Goal: Check status

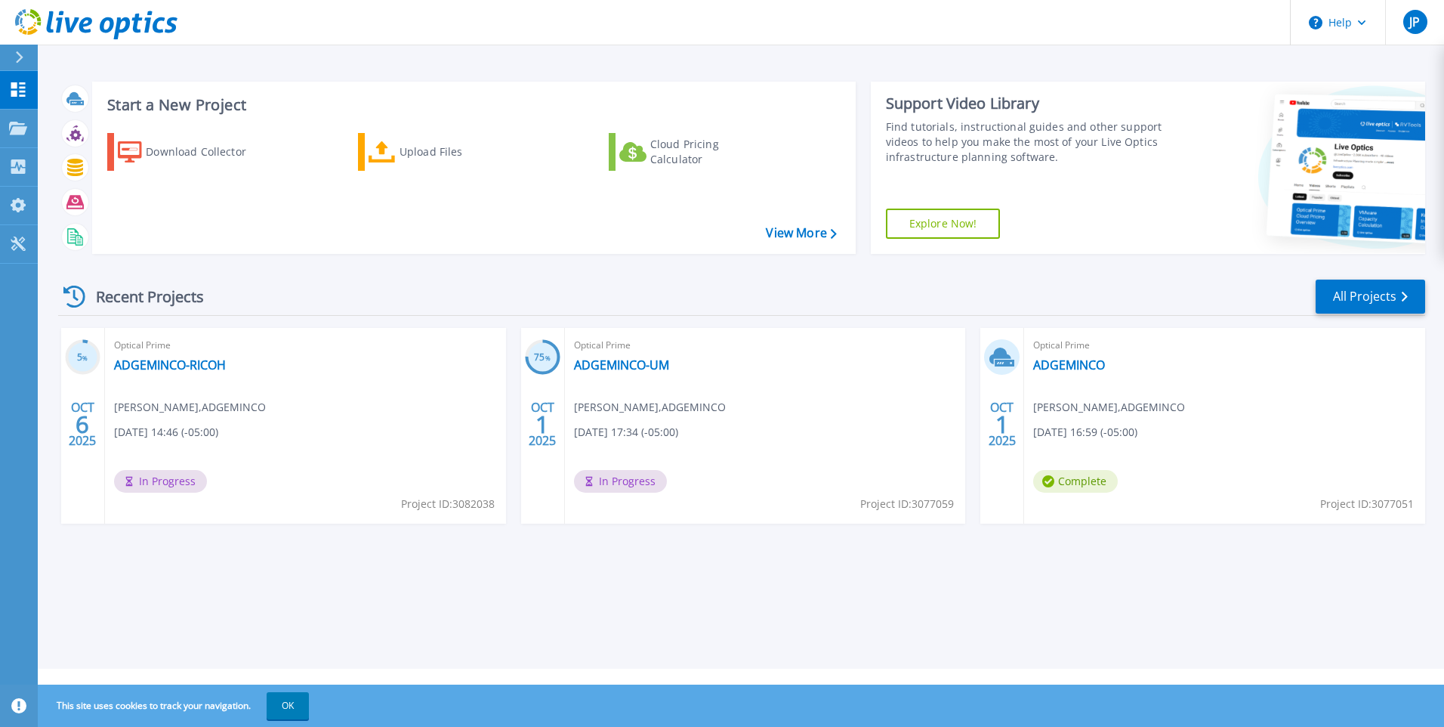
click at [161, 423] on div "Optical Prime ADGEMINCO-RICOH [PERSON_NAME] , ADGEMINCO [DATE] 14:46 (-05:00) I…" at bounding box center [305, 426] width 401 height 196
drag, startPoint x: 161, startPoint y: 423, endPoint x: 137, endPoint y: 353, distance: 74.3
click at [137, 353] on span "Optical Prime" at bounding box center [305, 345] width 383 height 17
click at [1065, 437] on span "[DATE] 16:59 (-05:00)" at bounding box center [1085, 432] width 104 height 17
click at [1057, 366] on link "ADGEMINCO" at bounding box center [1069, 364] width 72 height 15
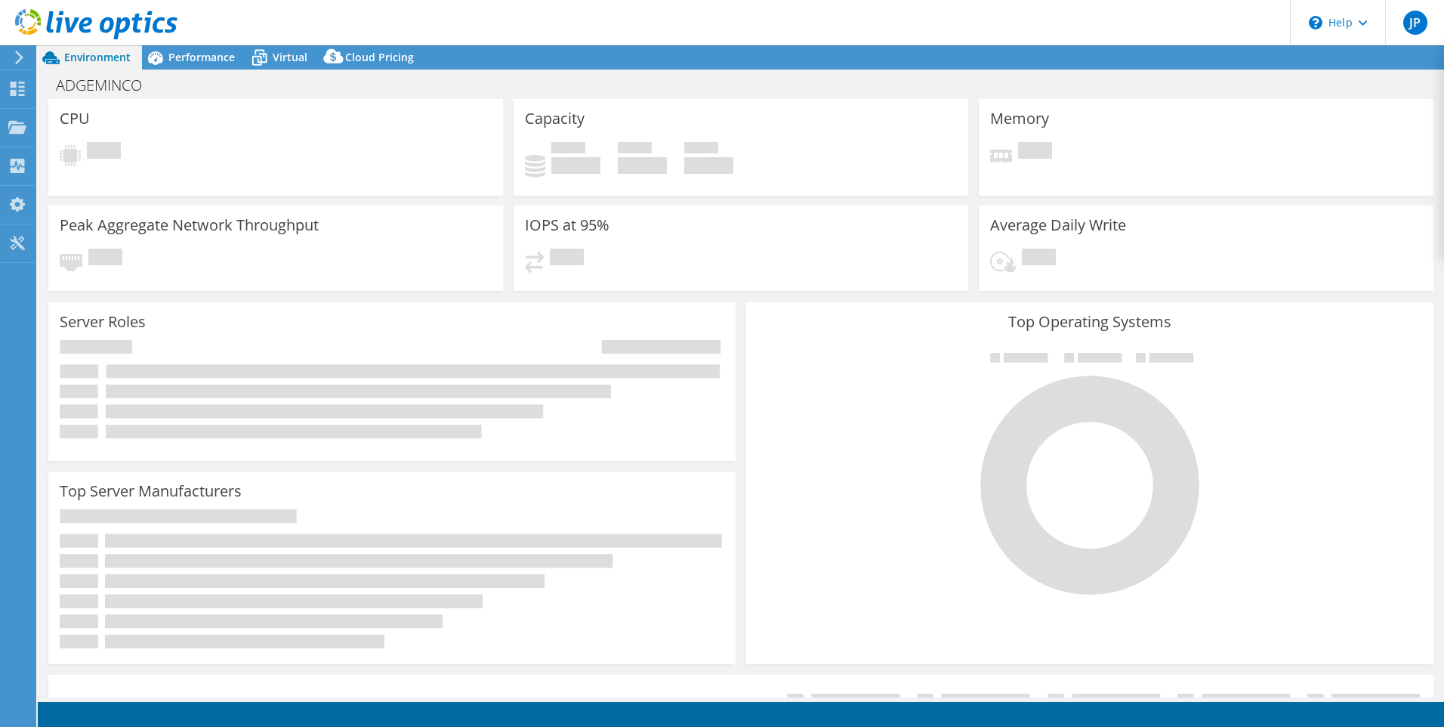
select select "USD"
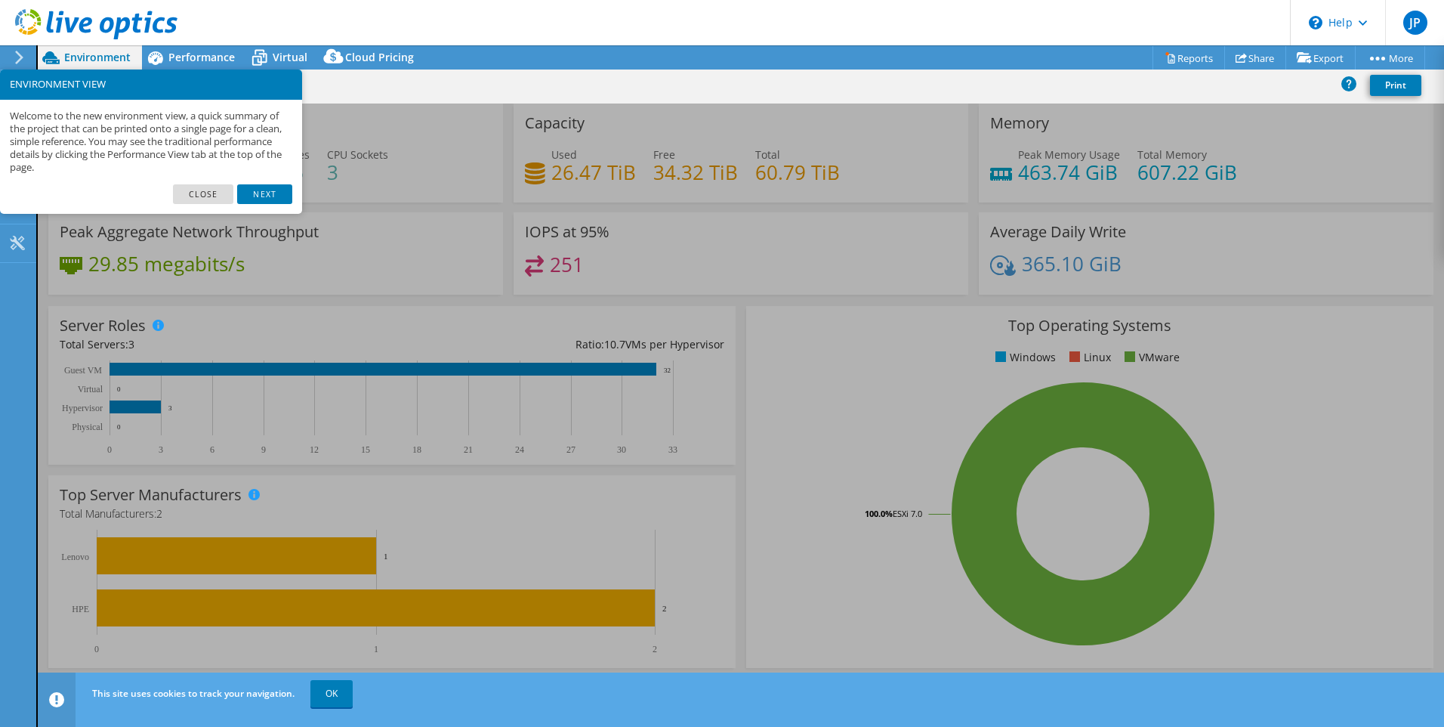
click at [351, 154] on div "CPU Peak CPU 35 GHz Net CPU 54.20 GHz Cores 26 CPU Sockets 3" at bounding box center [275, 152] width 455 height 99
click at [250, 192] on link "Next" at bounding box center [264, 194] width 54 height 20
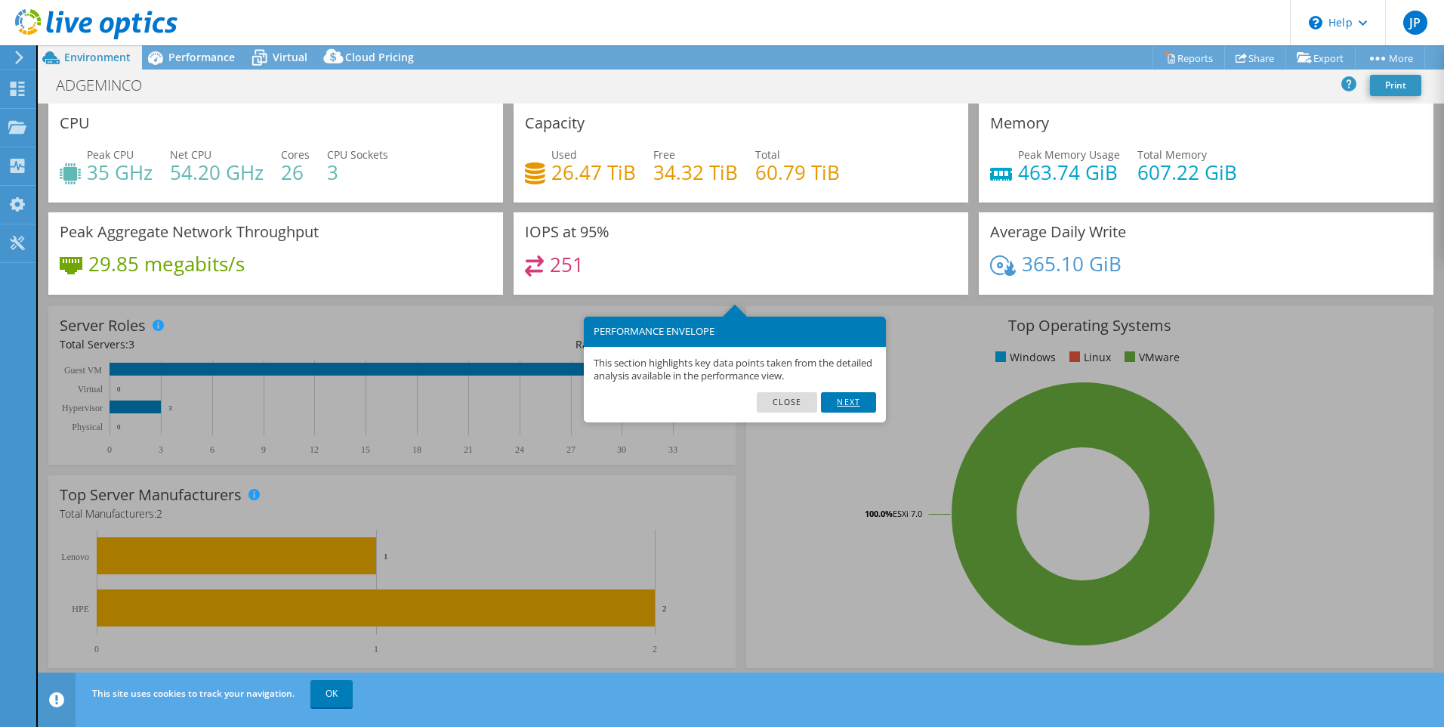
click at [848, 400] on link "Next" at bounding box center [848, 402] width 54 height 20
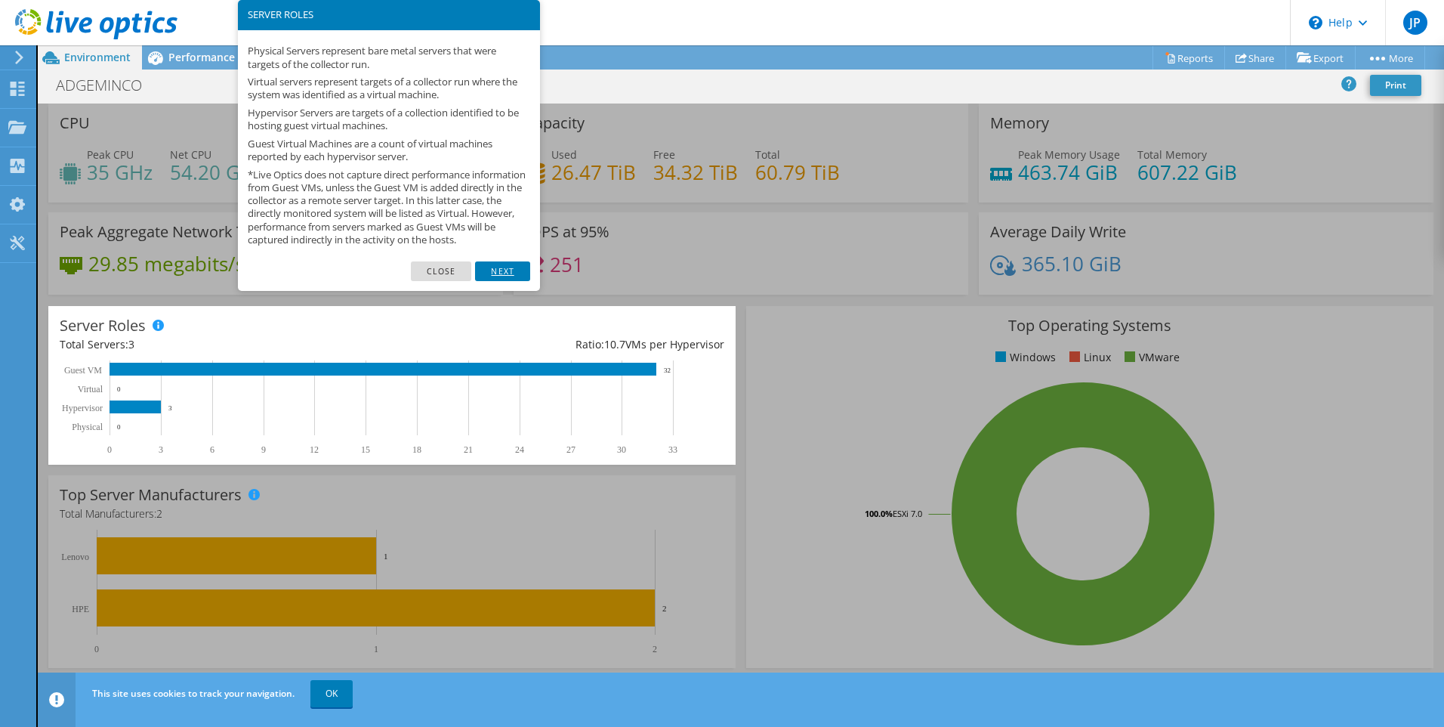
click at [497, 281] on link "Next" at bounding box center [502, 271] width 54 height 20
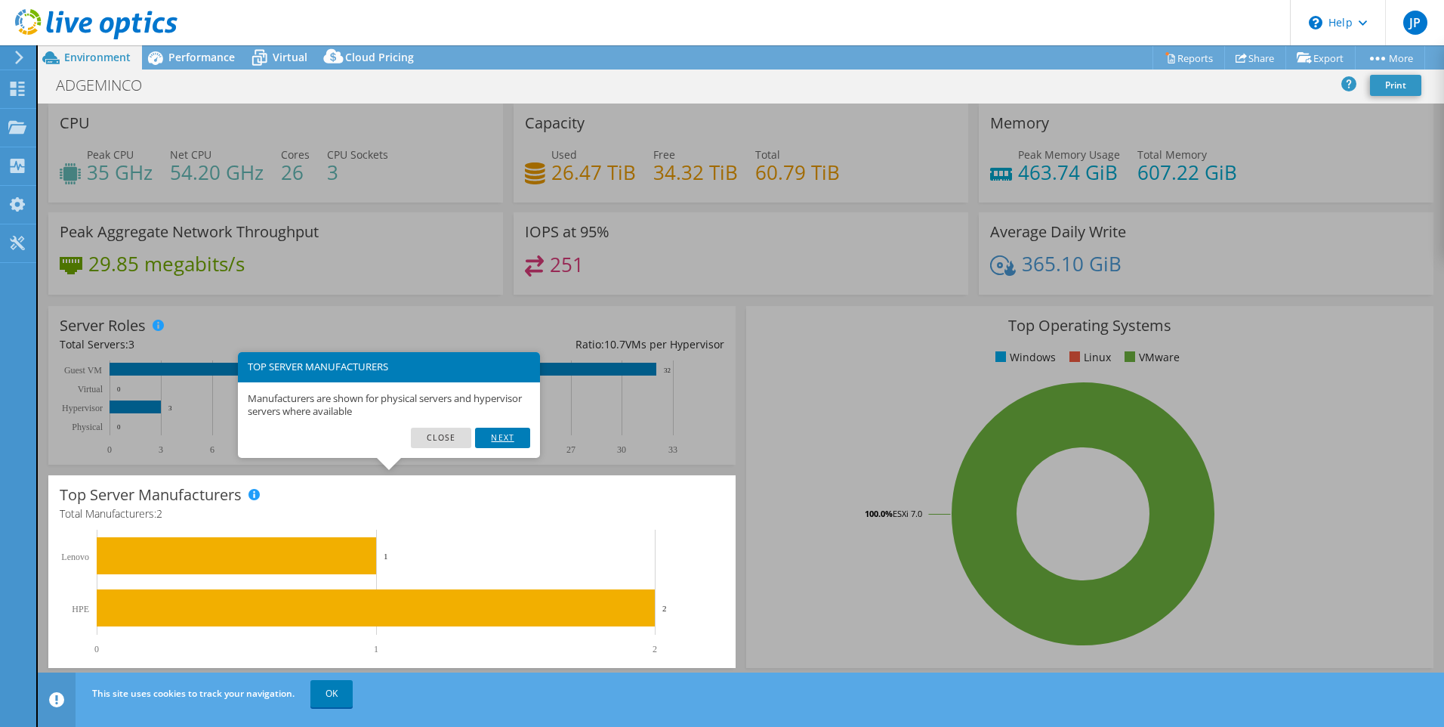
click at [502, 436] on link "Next" at bounding box center [502, 438] width 54 height 20
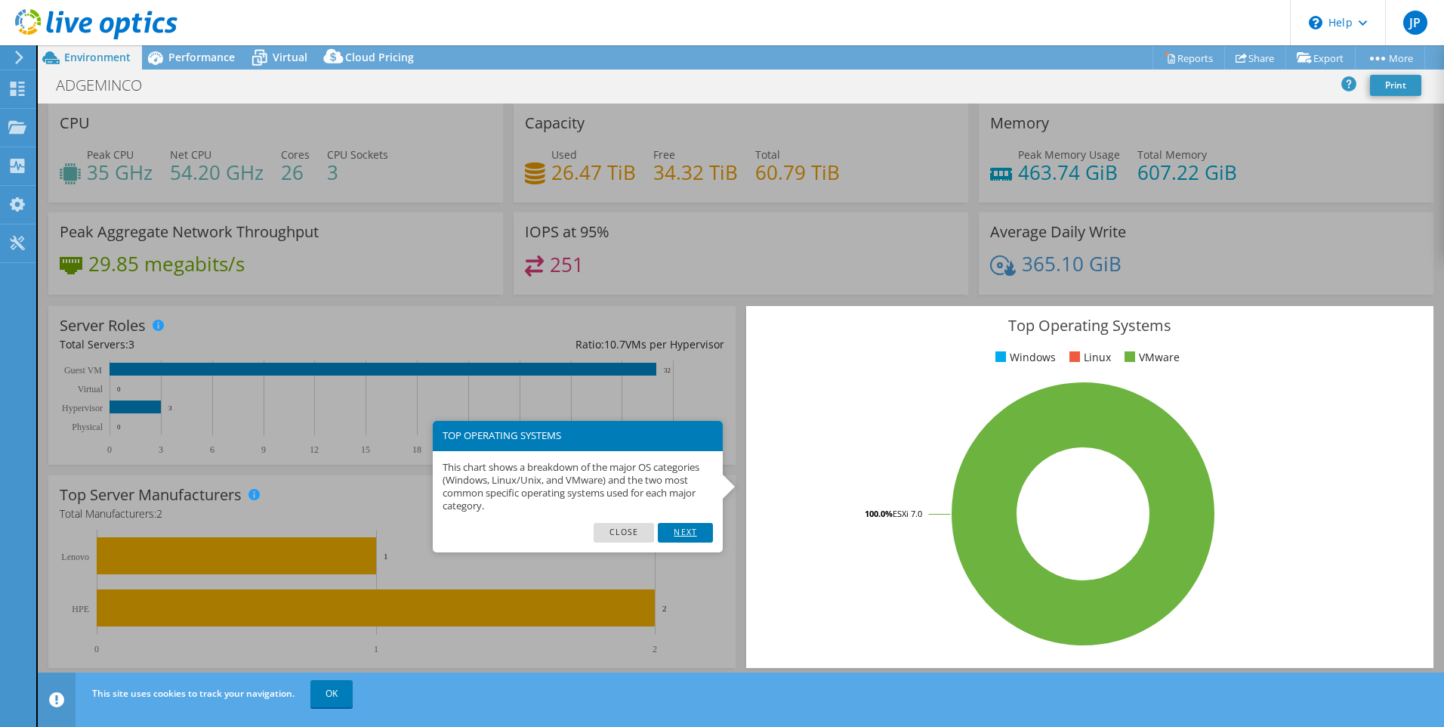
click at [696, 523] on link "Next" at bounding box center [685, 533] width 54 height 20
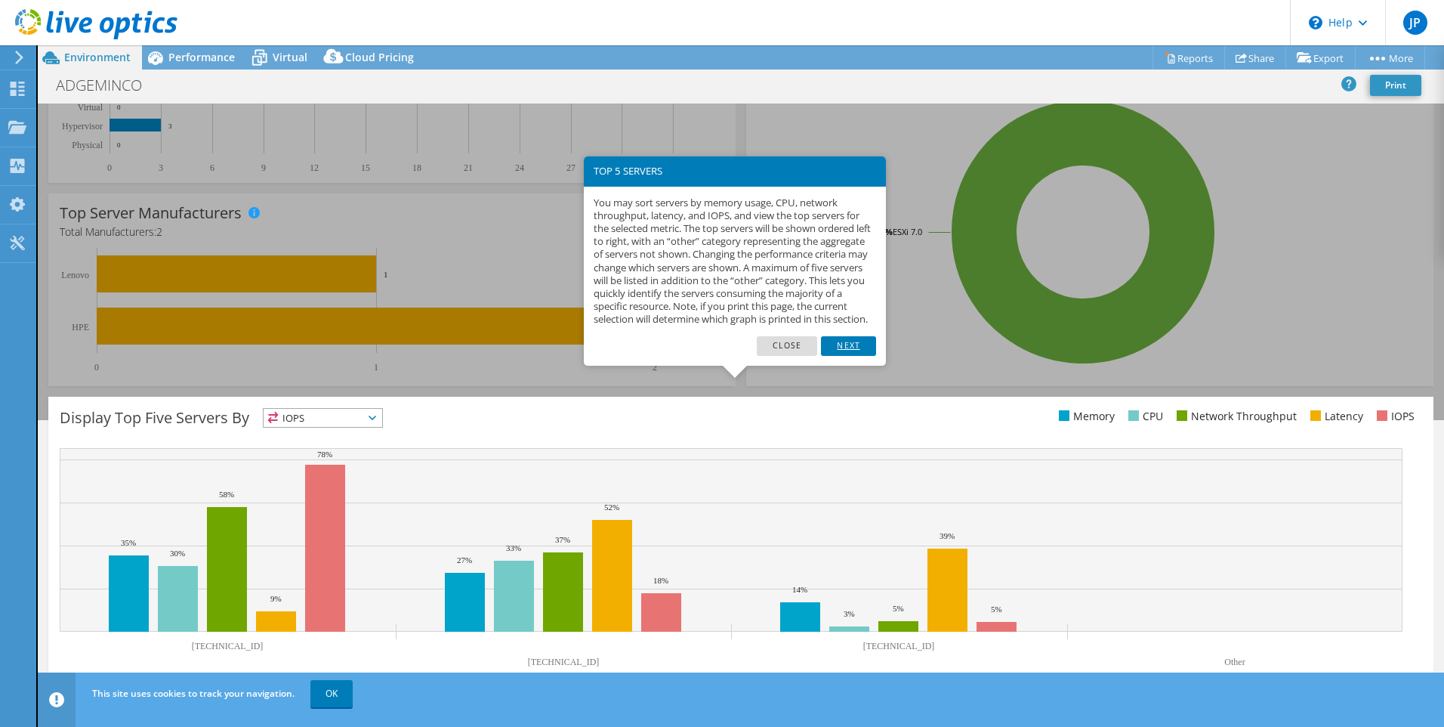
click at [851, 356] on link "Next" at bounding box center [848, 346] width 54 height 20
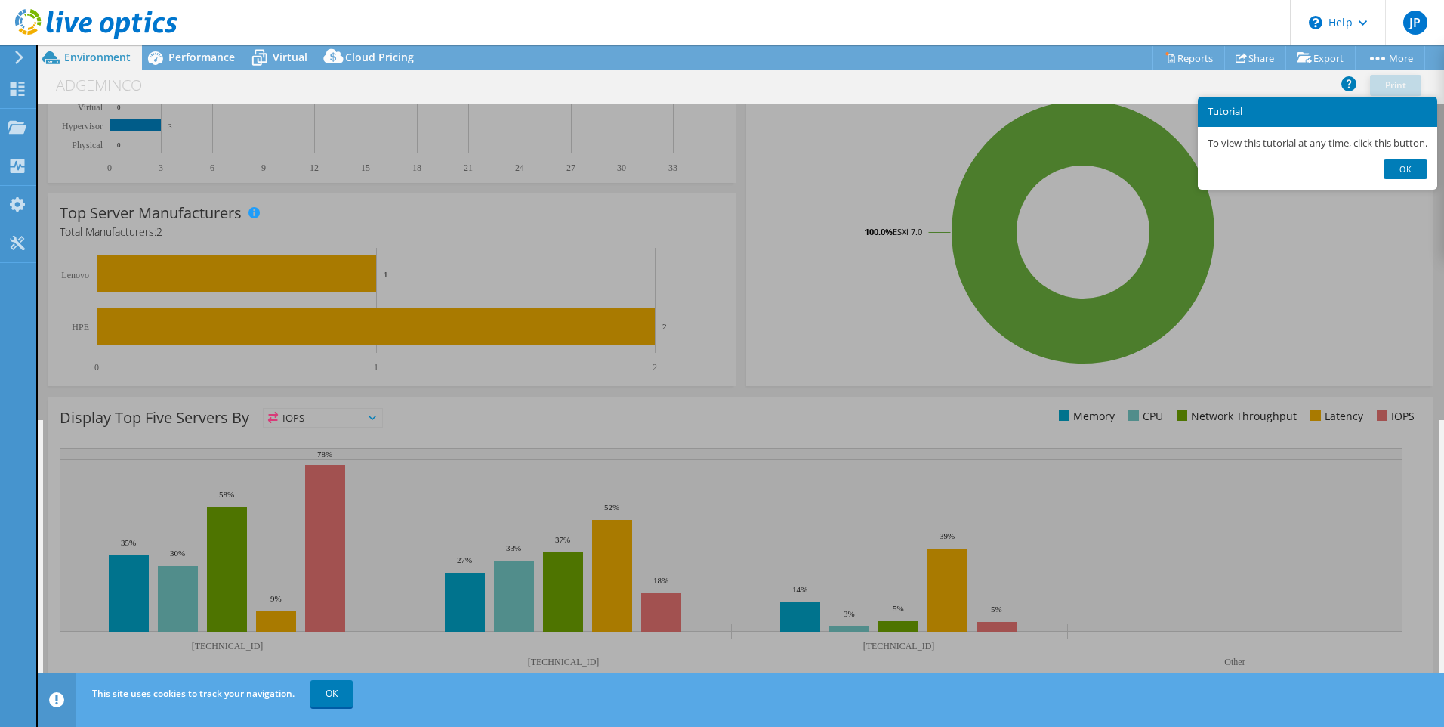
click at [1422, 169] on link "Ok" at bounding box center [1406, 169] width 44 height 20
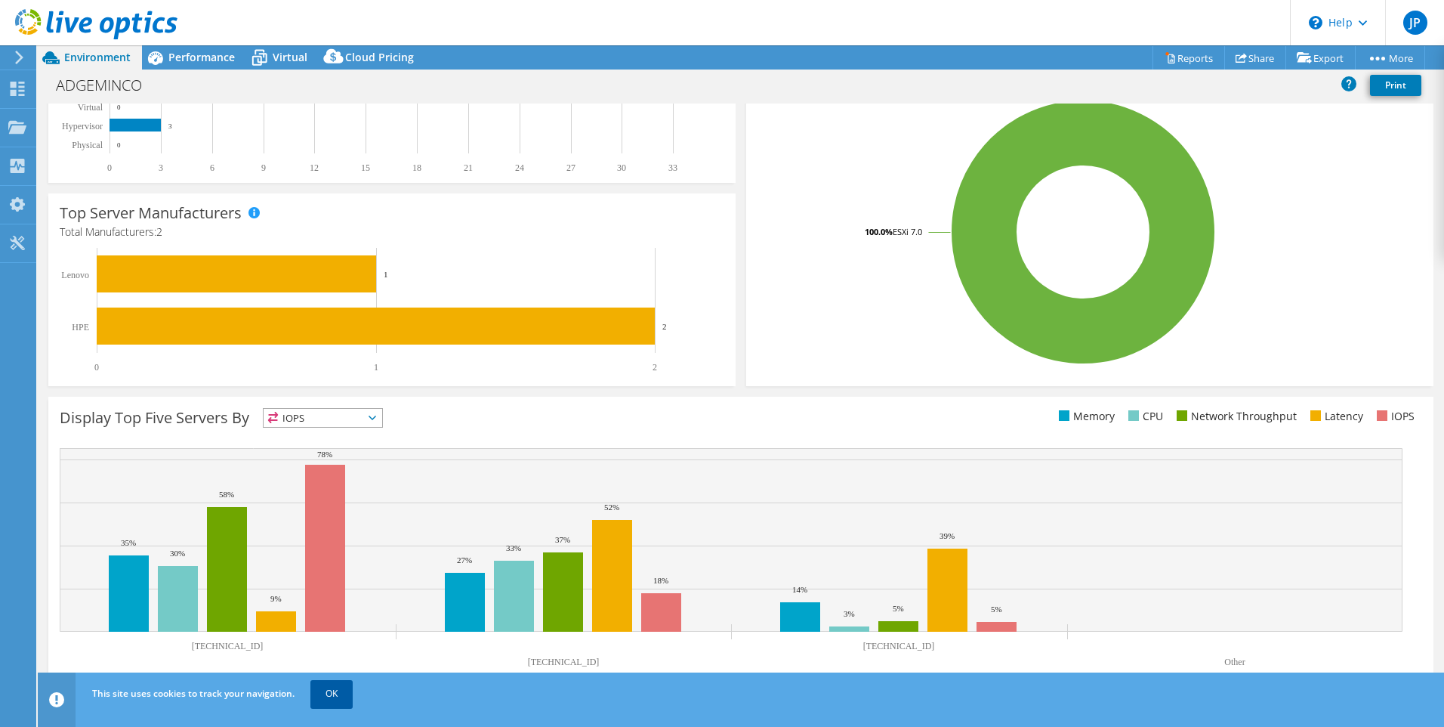
click at [335, 693] on link "OK" at bounding box center [331, 693] width 42 height 27
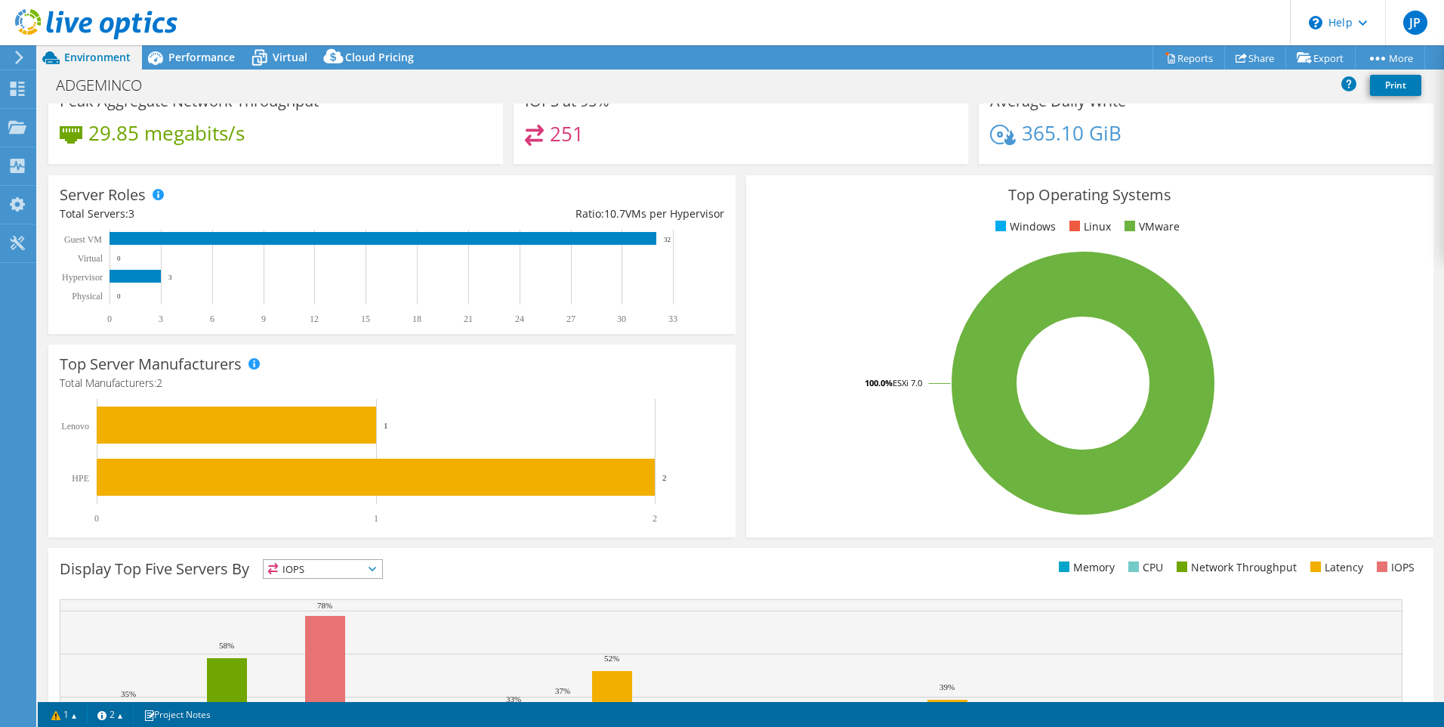
scroll to position [0, 0]
